Goal: Transaction & Acquisition: Purchase product/service

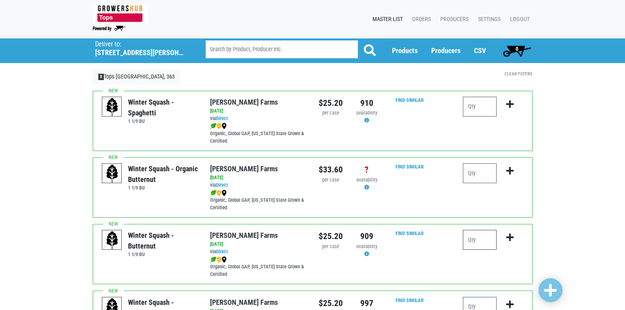
click at [486, 240] on input "number" at bounding box center [480, 240] width 34 height 20
type input "1"
click at [509, 237] on icon "submit" at bounding box center [510, 237] width 8 height 9
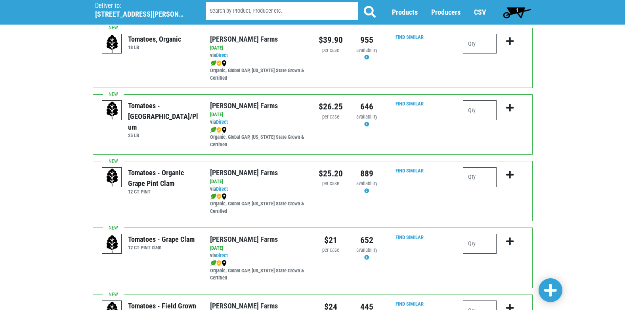
scroll to position [436, 0]
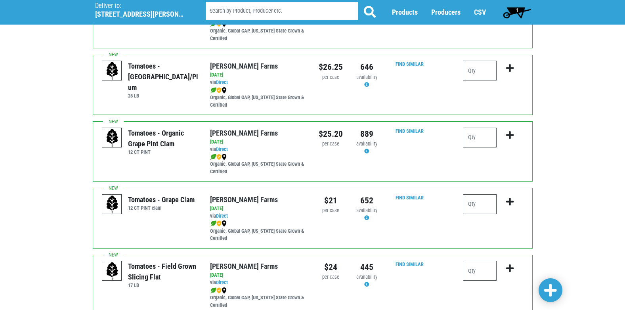
click at [474, 205] on input "number" at bounding box center [480, 204] width 34 height 20
type input "2"
click at [509, 201] on icon "submit" at bounding box center [510, 201] width 8 height 9
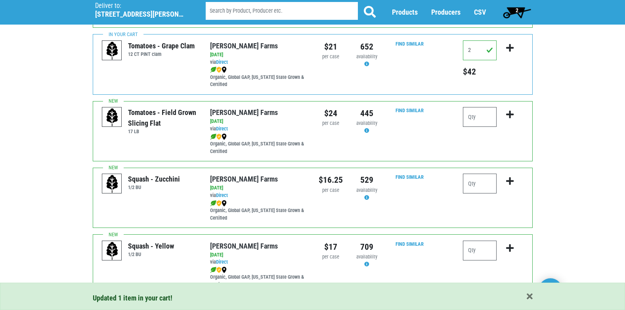
scroll to position [594, 0]
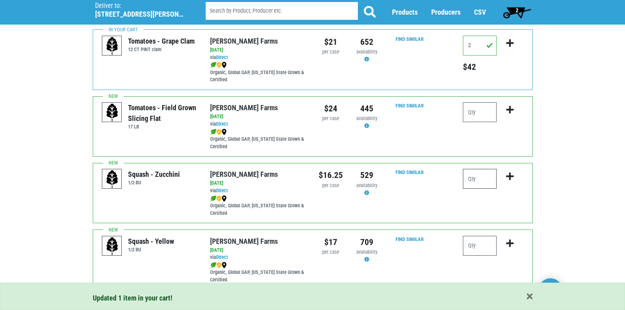
click at [476, 176] on input "number" at bounding box center [480, 179] width 34 height 20
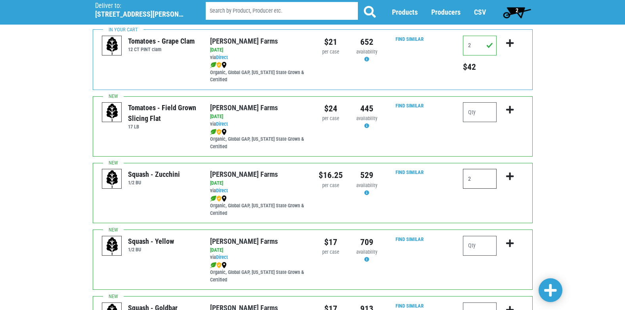
type input "2"
click at [511, 176] on icon "submit" at bounding box center [510, 176] width 8 height 9
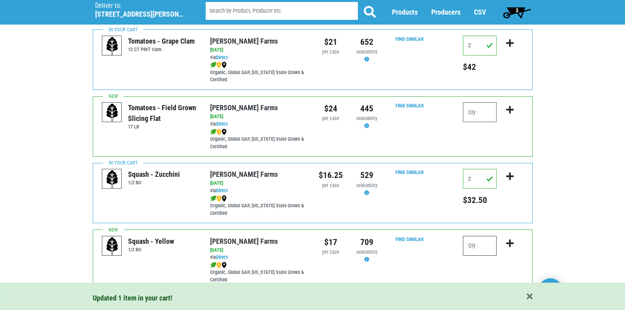
click at [489, 245] on input "number" at bounding box center [480, 246] width 34 height 20
type input "2"
click at [512, 243] on icon "submit" at bounding box center [510, 243] width 8 height 9
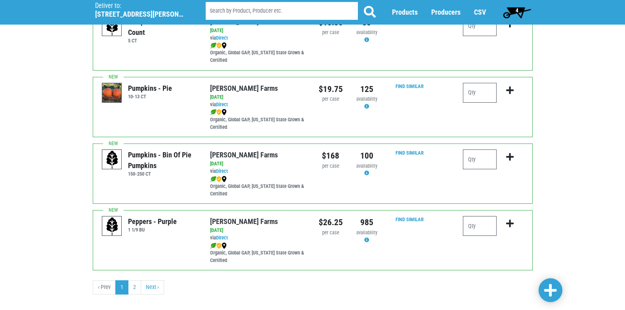
scroll to position [1158, 0]
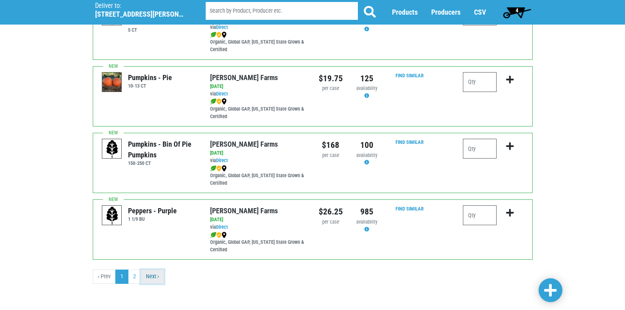
click at [152, 272] on link "Next ›" at bounding box center [152, 276] width 23 height 14
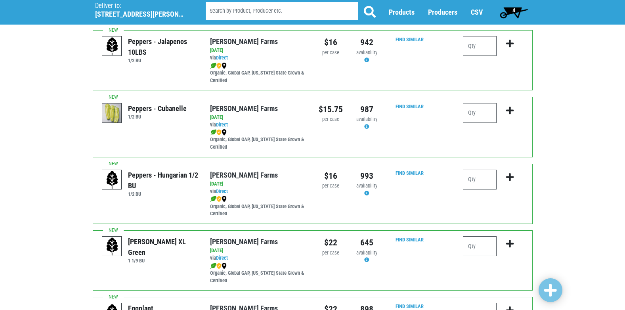
scroll to position [238, 0]
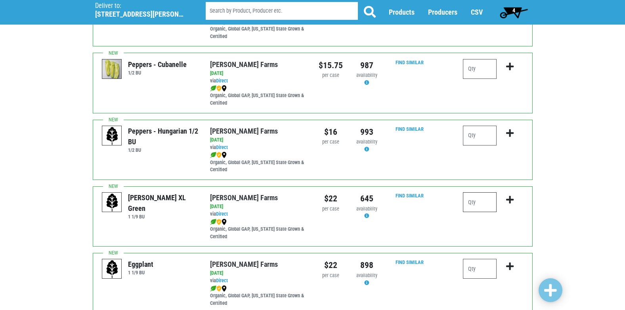
click at [479, 203] on input "number" at bounding box center [480, 202] width 34 height 20
type input "2"
click at [510, 200] on icon "submit" at bounding box center [510, 199] width 8 height 9
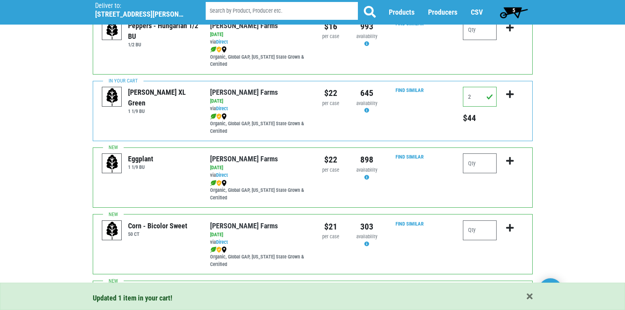
scroll to position [396, 0]
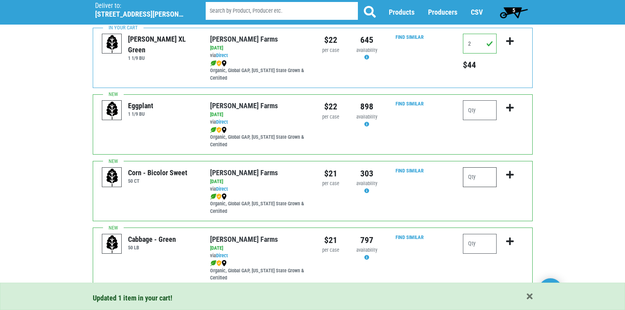
click at [471, 177] on input "number" at bounding box center [480, 177] width 34 height 20
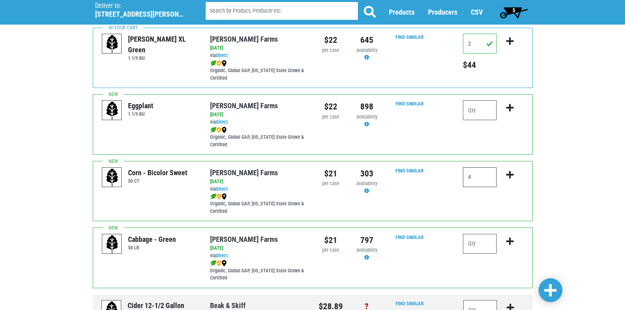
type input "4"
click at [512, 174] on icon "submit" at bounding box center [510, 174] width 8 height 9
click at [512, 10] on span "6" at bounding box center [513, 12] width 35 height 16
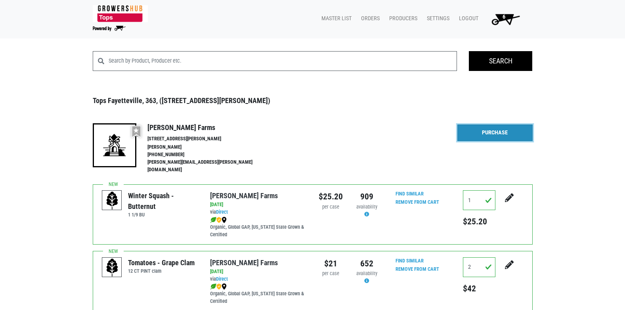
click at [496, 134] on link "Purchase" at bounding box center [494, 132] width 75 height 17
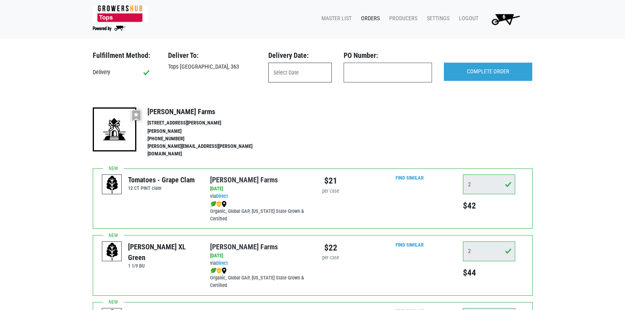
click at [290, 73] on input "text" at bounding box center [299, 73] width 63 height 20
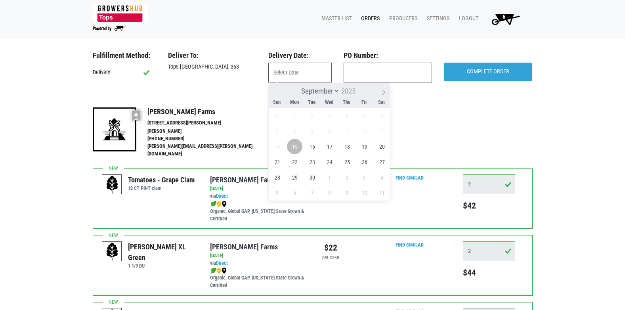
click at [294, 149] on span "15" at bounding box center [294, 146] width 15 height 15
type input "[DATE]"
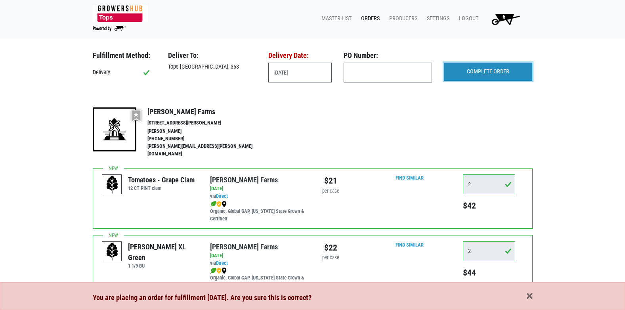
click at [494, 69] on input "COMPLETE ORDER" at bounding box center [488, 72] width 88 height 18
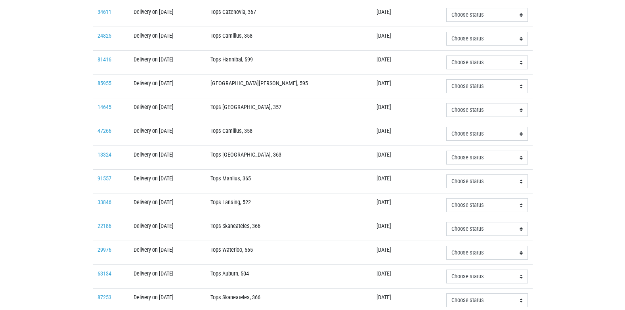
scroll to position [239, 0]
